Goal: Navigation & Orientation: Find specific page/section

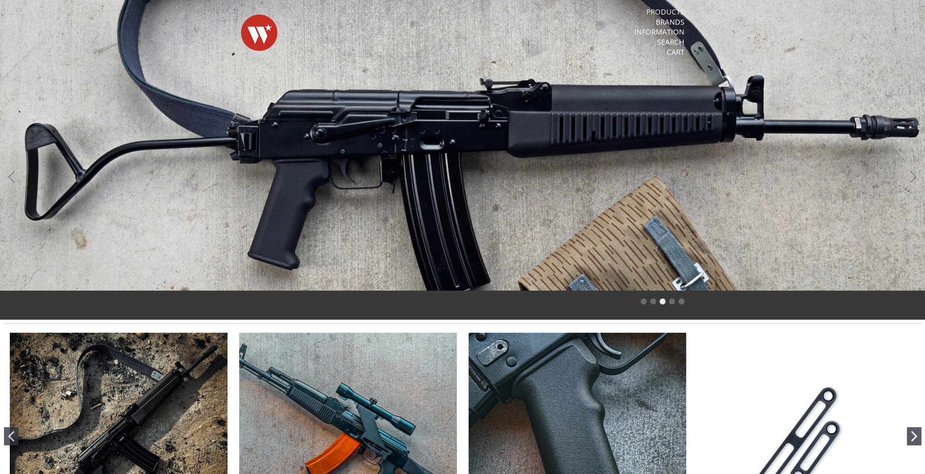
click at [674, 12] on link "Products" at bounding box center [665, 11] width 38 height 9
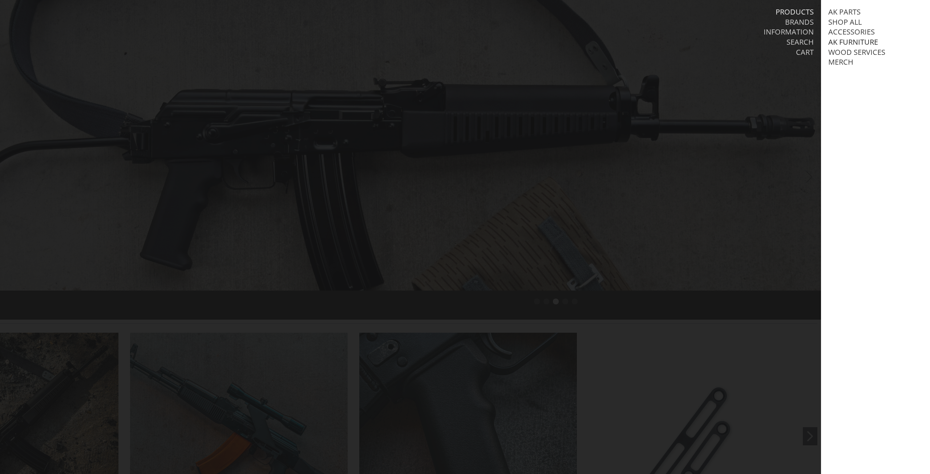
click at [848, 43] on link "AK Furniture" at bounding box center [853, 41] width 50 height 9
click at [847, 54] on link "View all AK Furniture" at bounding box center [877, 52] width 82 height 9
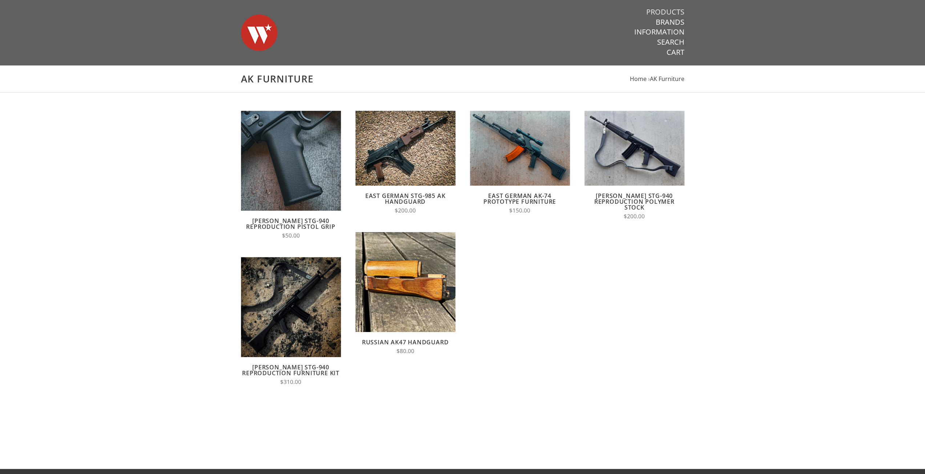
click at [671, 13] on link "Products" at bounding box center [665, 11] width 38 height 9
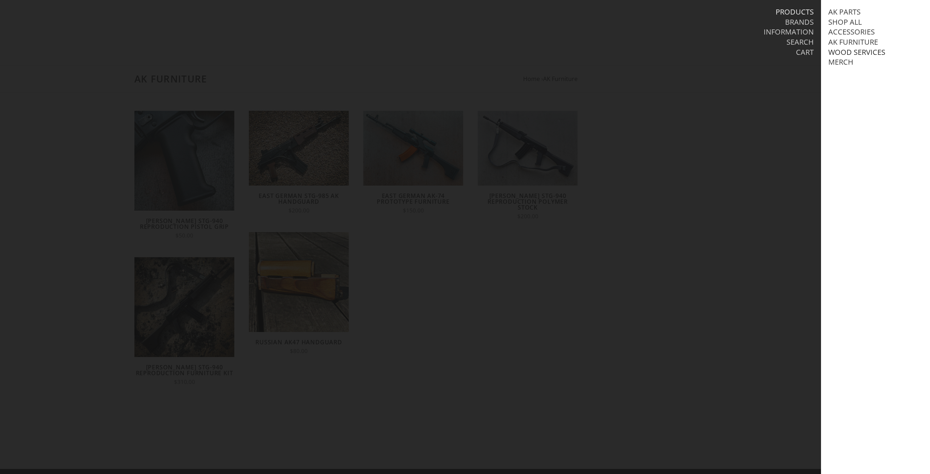
click at [865, 56] on link "Wood Services" at bounding box center [856, 52] width 57 height 9
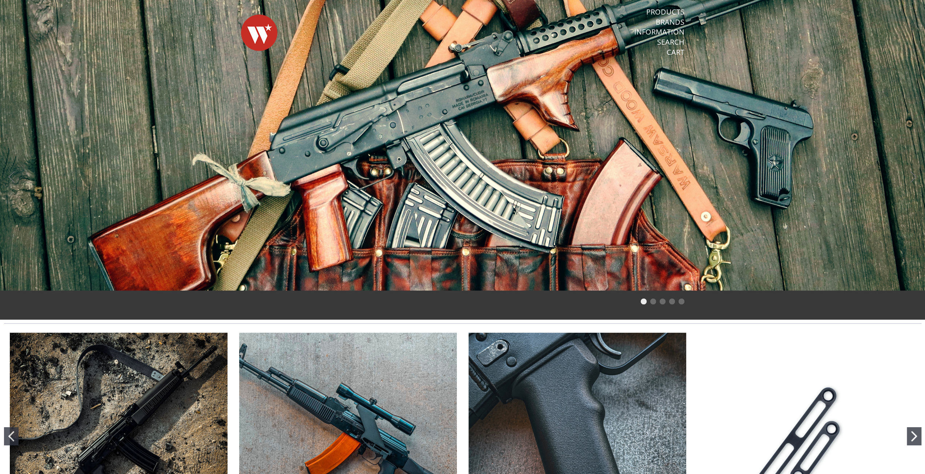
drag, startPoint x: 296, startPoint y: 214, endPoint x: 300, endPoint y: 214, distance: 4.0
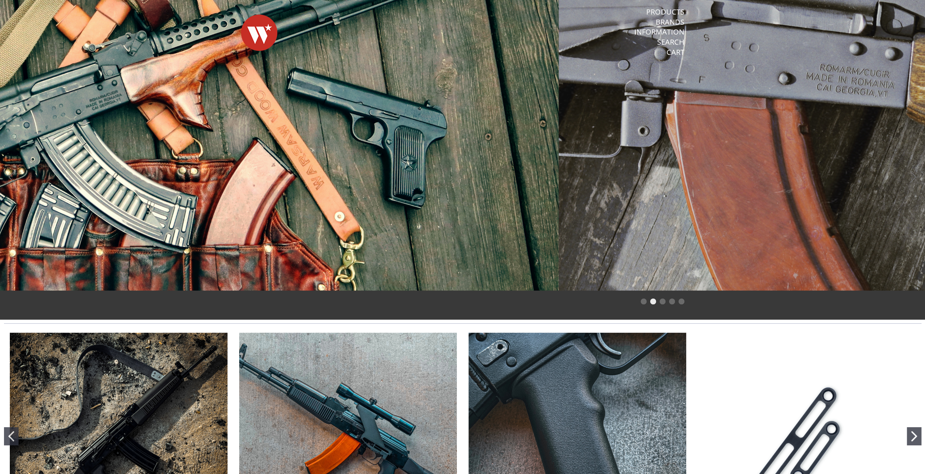
drag, startPoint x: 541, startPoint y: 109, endPoint x: 536, endPoint y: 116, distance: 8.3
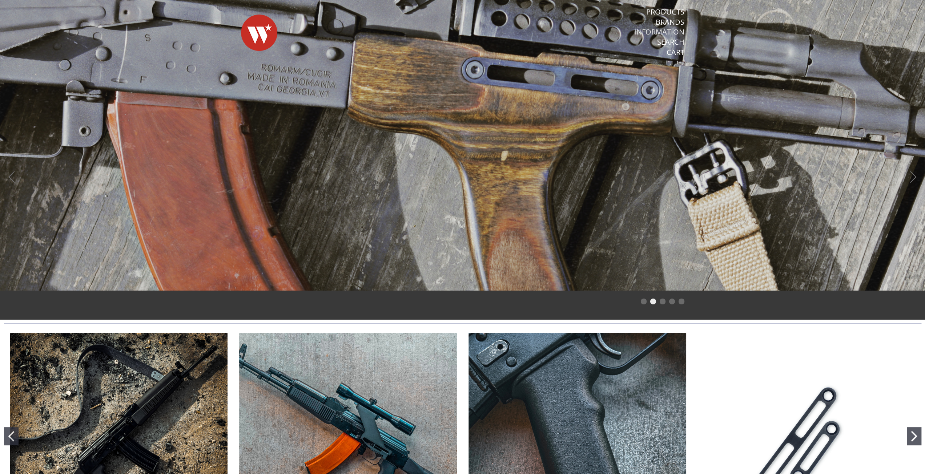
click at [666, 31] on link "Information" at bounding box center [659, 31] width 50 height 9
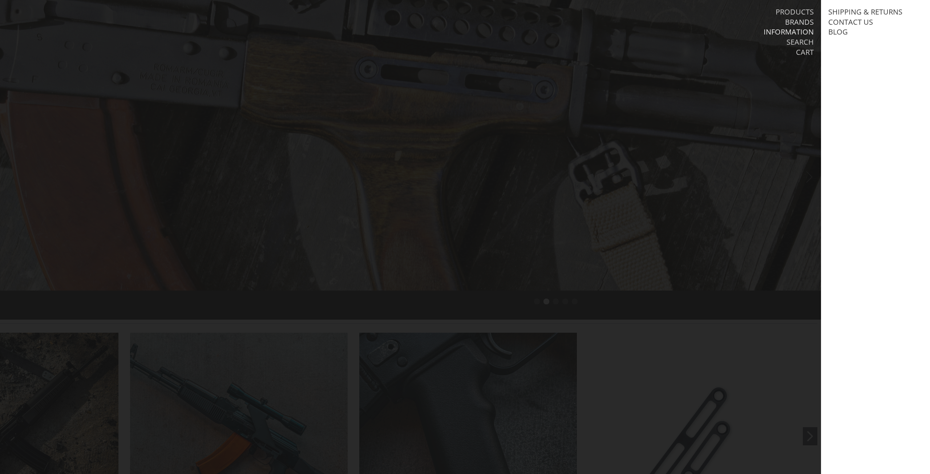
click at [786, 23] on link "Brands" at bounding box center [799, 21] width 29 height 9
click at [788, 7] on link "Products" at bounding box center [795, 11] width 38 height 9
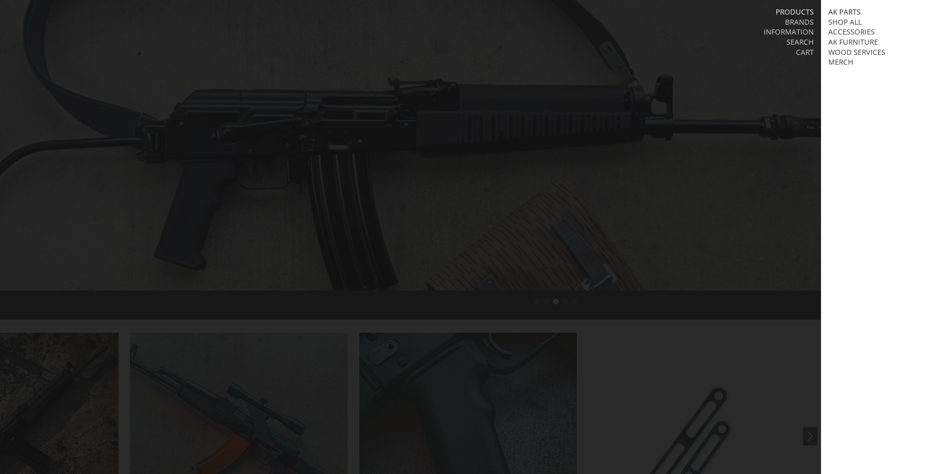
click at [841, 11] on link "AK Parts" at bounding box center [844, 11] width 32 height 9
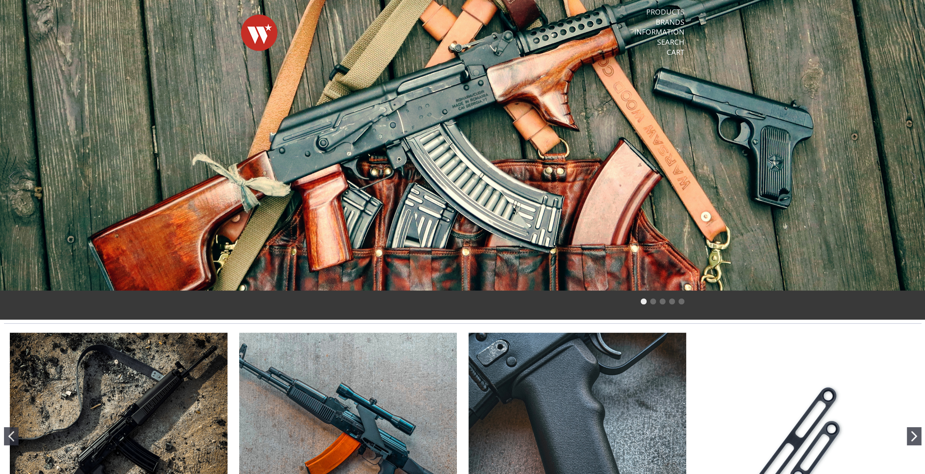
click at [670, 8] on link "Products" at bounding box center [665, 11] width 38 height 9
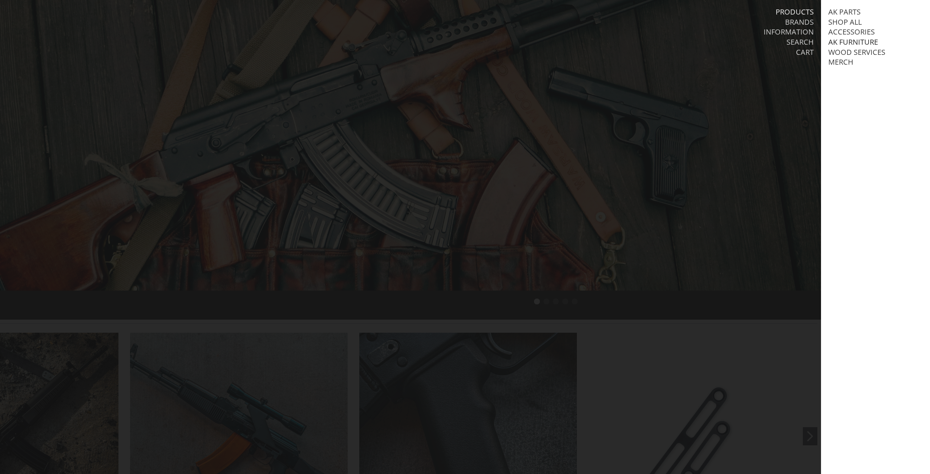
click at [846, 41] on link "AK Furniture" at bounding box center [853, 41] width 50 height 9
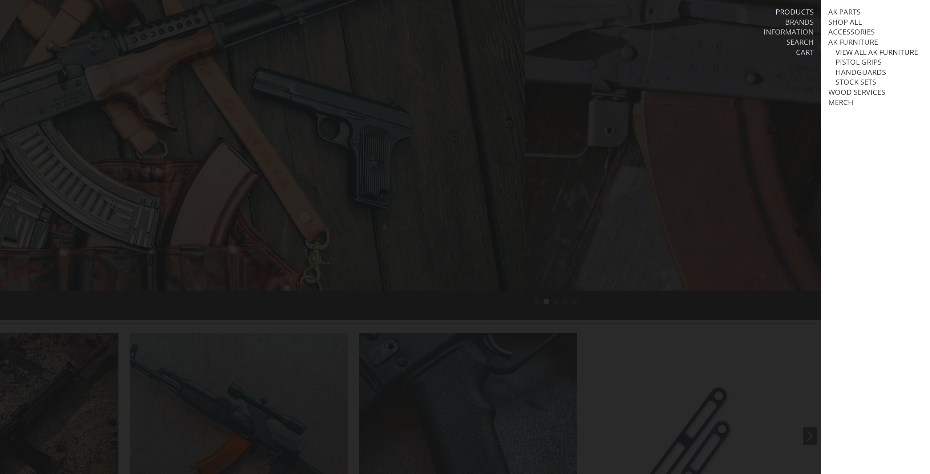
click at [848, 51] on link "View all AK Furniture" at bounding box center [877, 52] width 82 height 9
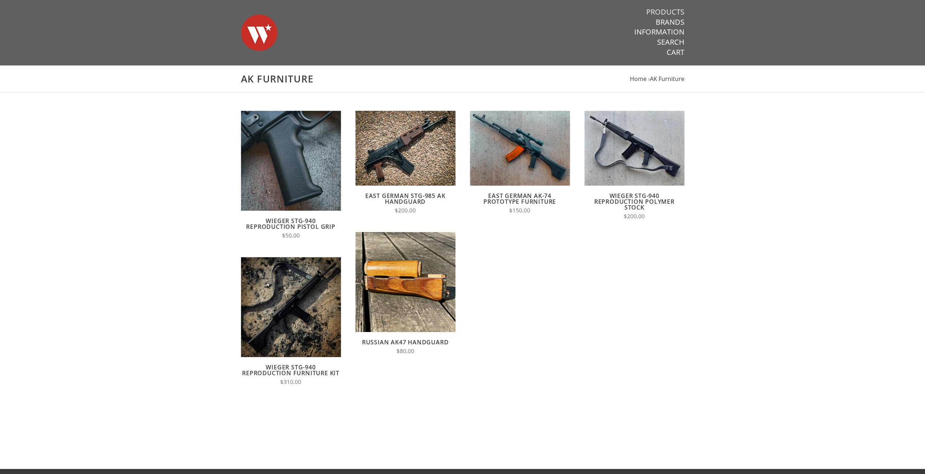
click at [675, 11] on link "Products" at bounding box center [665, 11] width 38 height 9
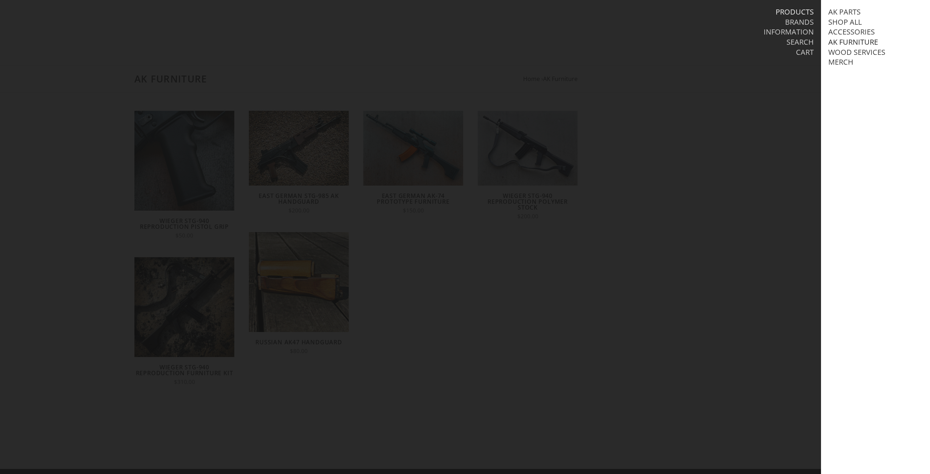
click at [841, 43] on link "AK Furniture" at bounding box center [853, 41] width 50 height 9
click at [848, 77] on link "Handguards" at bounding box center [861, 72] width 50 height 9
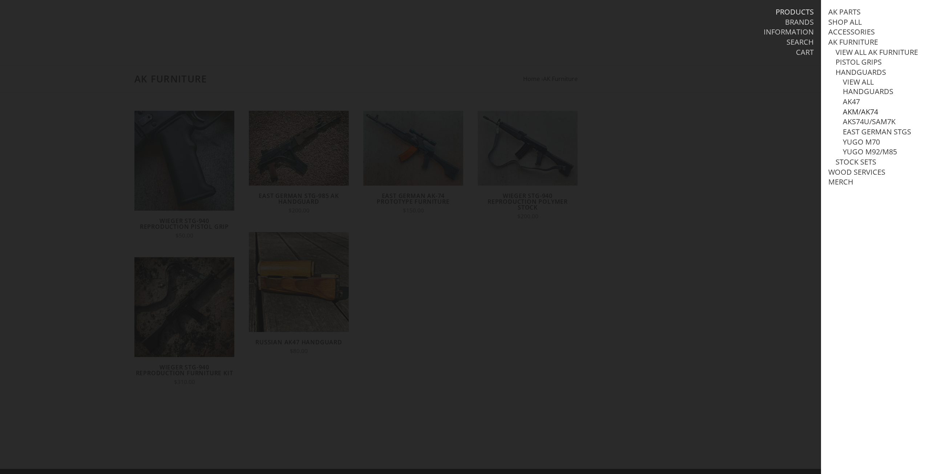
click at [851, 117] on link "AKM/AK74" at bounding box center [860, 111] width 35 height 9
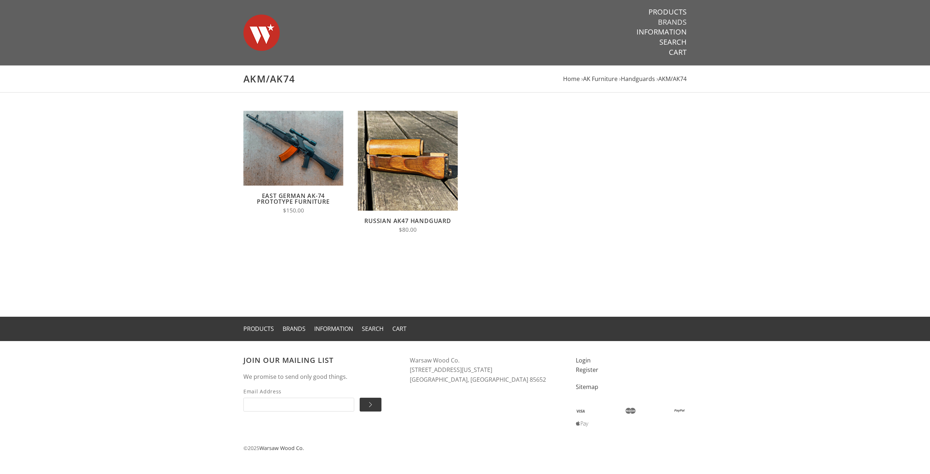
click at [666, 22] on link "Brands" at bounding box center [672, 21] width 29 height 9
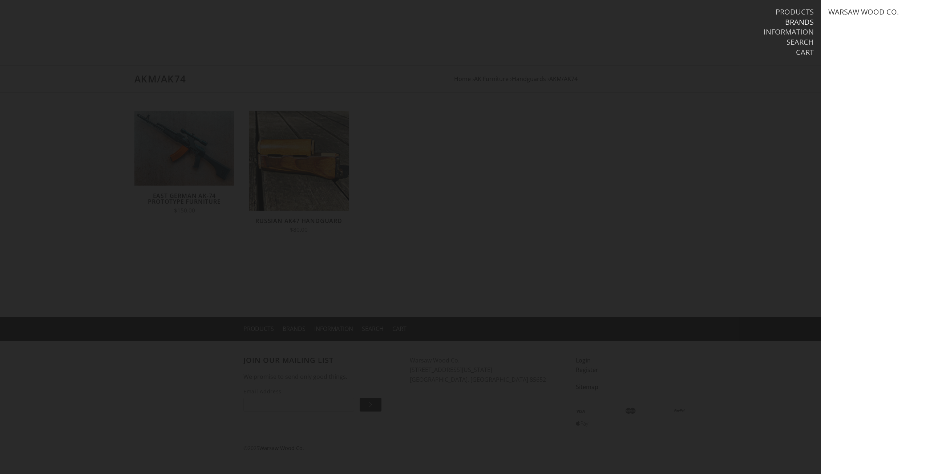
click at [799, 6] on nav "Products Brands Information Search Cart" at bounding box center [678, 32] width 272 height 65
click at [803, 10] on link "Products" at bounding box center [795, 11] width 38 height 9
click at [846, 53] on link "Wood Services" at bounding box center [856, 52] width 57 height 9
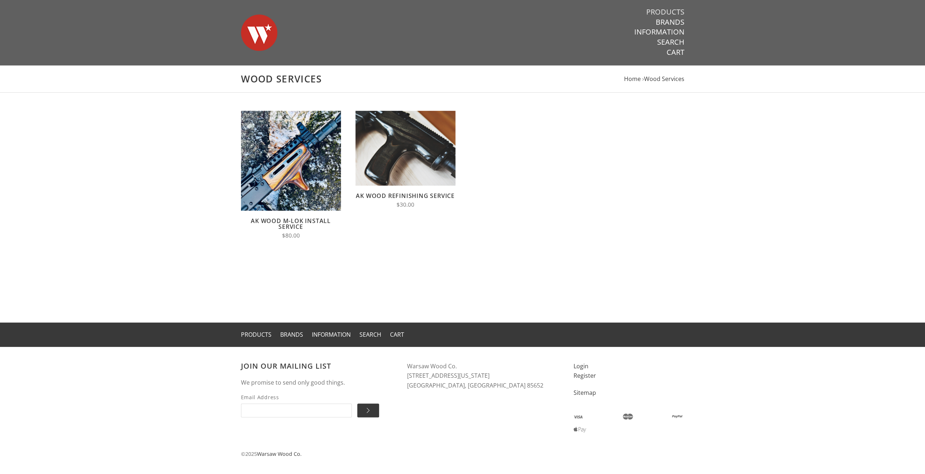
click at [666, 14] on link "Products" at bounding box center [665, 11] width 38 height 9
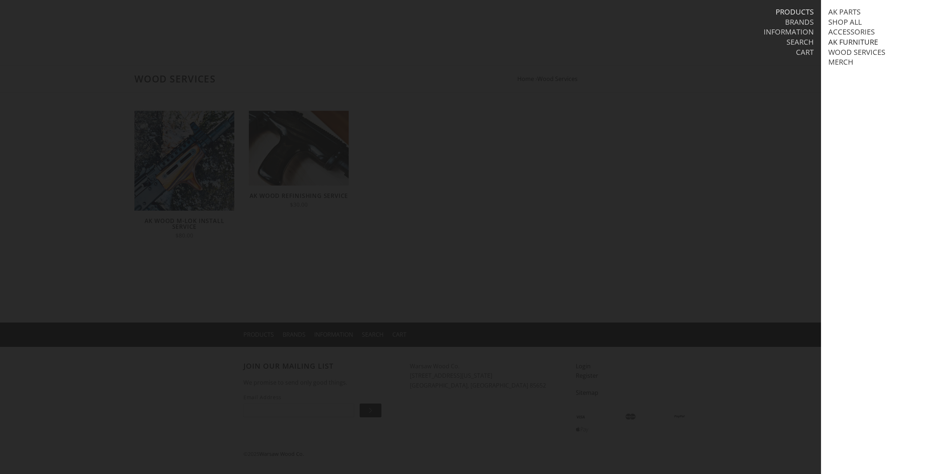
click at [838, 41] on link "AK Furniture" at bounding box center [853, 41] width 50 height 9
click at [845, 67] on link "Pistol Grips" at bounding box center [859, 61] width 46 height 9
click at [850, 77] on link "View all Pistol Grips" at bounding box center [882, 72] width 79 height 9
